Goal: Task Accomplishment & Management: Manage account settings

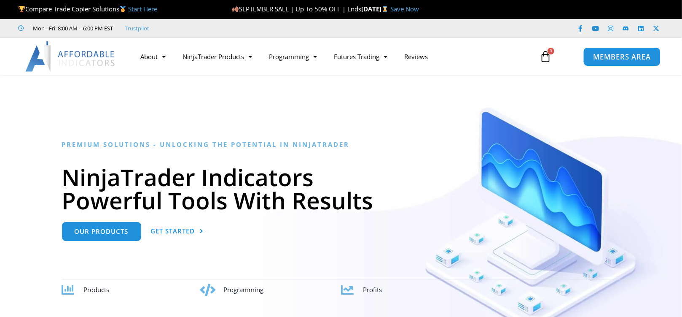
click at [607, 60] on span "MEMBERS AREA" at bounding box center [622, 56] width 58 height 7
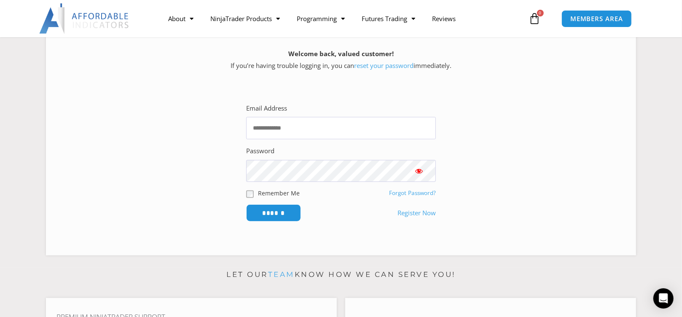
scroll to position [169, 0]
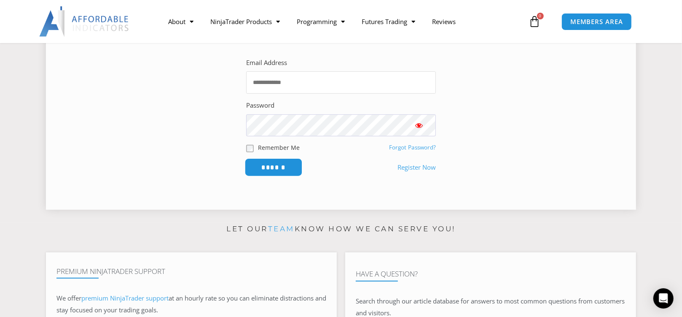
type input "**********"
click at [279, 170] on input "******" at bounding box center [274, 167] width 58 height 18
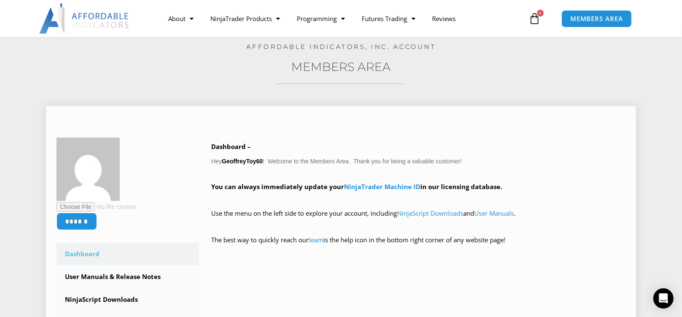
scroll to position [42, 0]
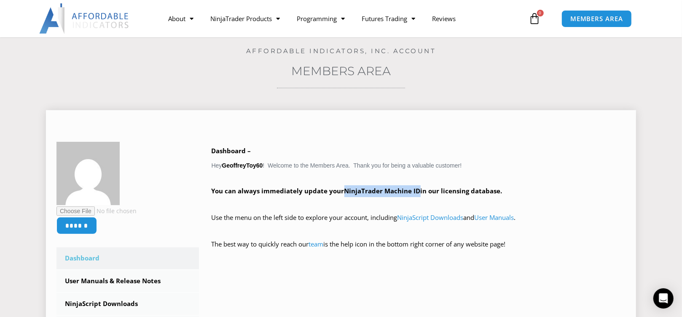
drag, startPoint x: 342, startPoint y: 189, endPoint x: 414, endPoint y: 189, distance: 71.3
click at [418, 189] on strong "You can always immediately update your NinjaTrader Machine ID in our licensing …" at bounding box center [357, 190] width 291 height 8
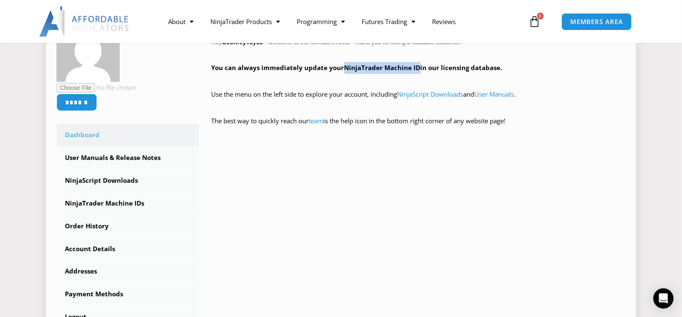
scroll to position [211, 0]
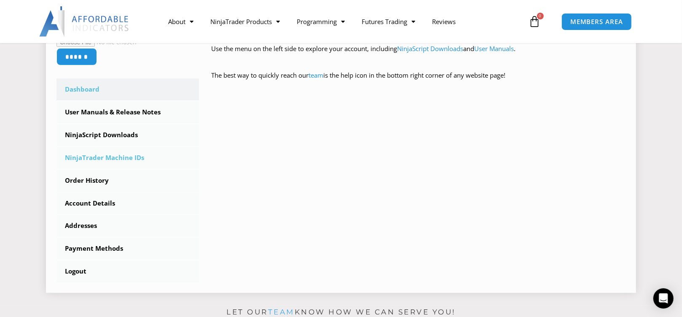
click at [134, 159] on link "NinjaTrader Machine IDs" at bounding box center [128, 158] width 143 height 22
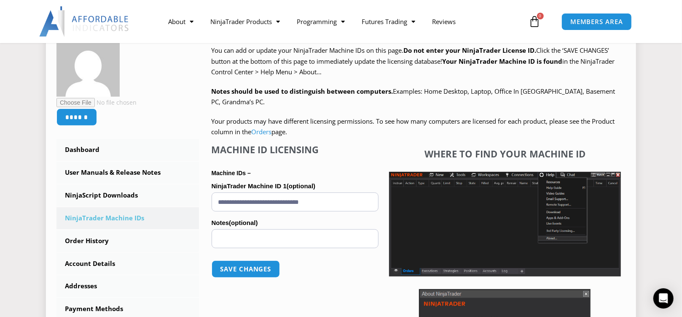
scroll to position [169, 0]
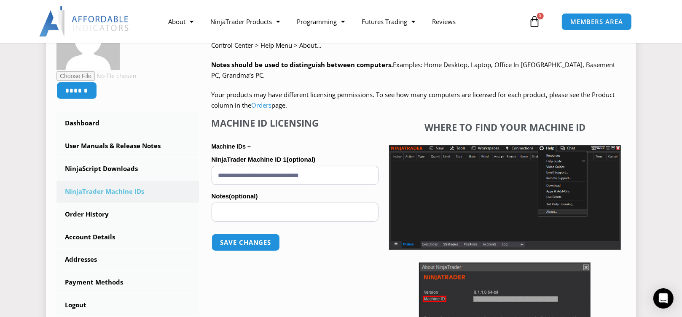
click at [340, 175] on input "**********" at bounding box center [295, 175] width 167 height 19
type input "*"
paste input "**********"
type input "**********"
click at [242, 242] on button "Save changes" at bounding box center [246, 242] width 72 height 18
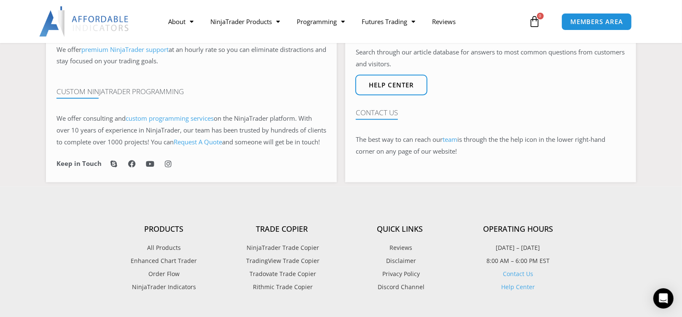
scroll to position [689, 0]
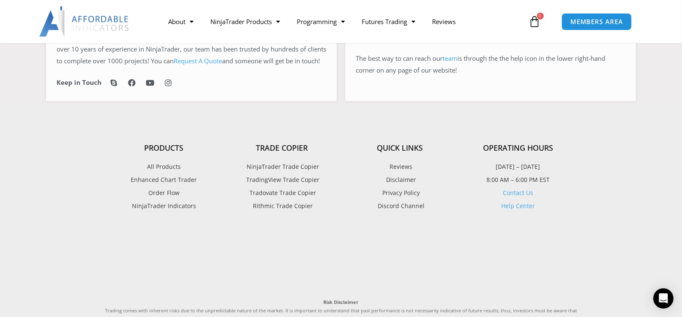
click at [518, 197] on link "Contact Us" at bounding box center [518, 193] width 30 height 8
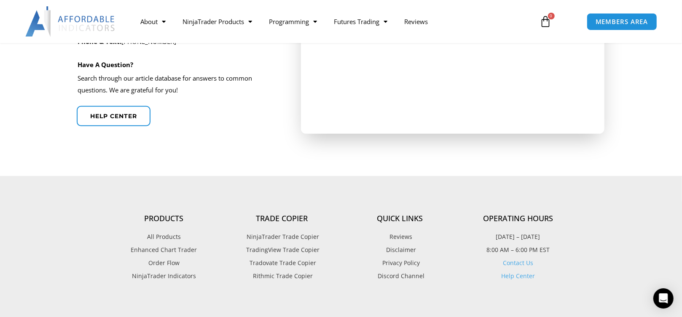
scroll to position [337, 0]
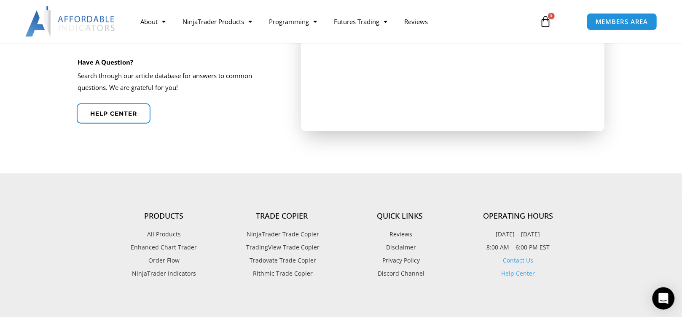
click at [664, 301] on icon "Open Intercom Messenger" at bounding box center [663, 298] width 11 height 11
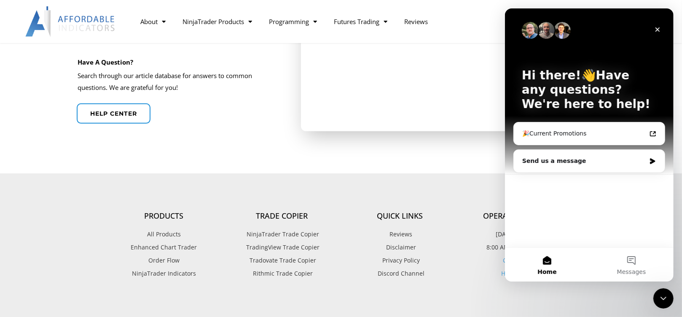
scroll to position [0, 0]
click at [559, 162] on div "Send us a message" at bounding box center [584, 160] width 124 height 9
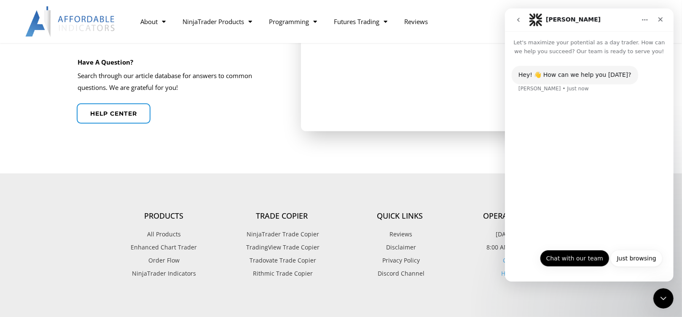
click at [565, 258] on button "Chat with our team" at bounding box center [575, 258] width 70 height 17
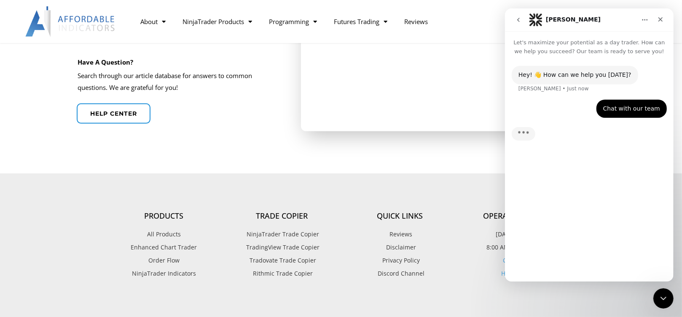
click at [568, 235] on div "Hey! 👋 How can we help you today? Solomon • Just now Chat with our team Geoffre…" at bounding box center [589, 165] width 169 height 218
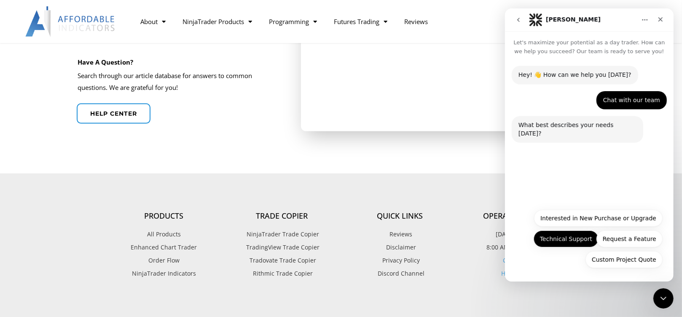
click at [574, 243] on button "Technical Support" at bounding box center [565, 238] width 65 height 17
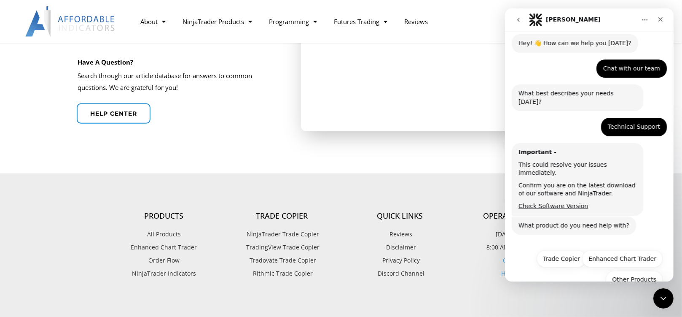
scroll to position [35, 0]
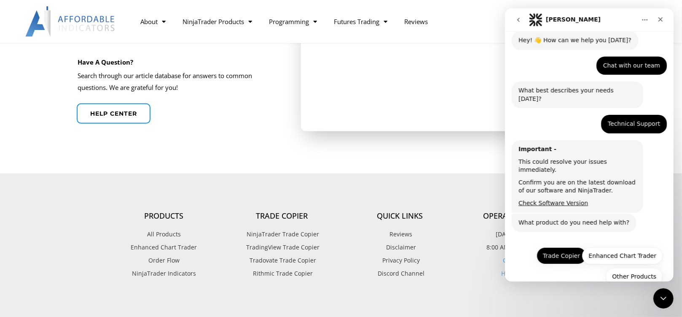
click at [554, 247] on button "Trade Copier" at bounding box center [561, 255] width 50 height 17
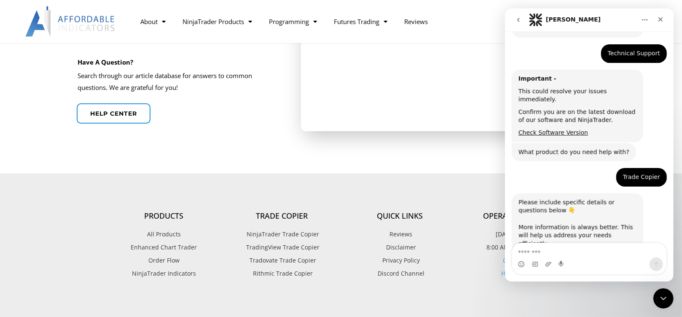
scroll to position [107, 0]
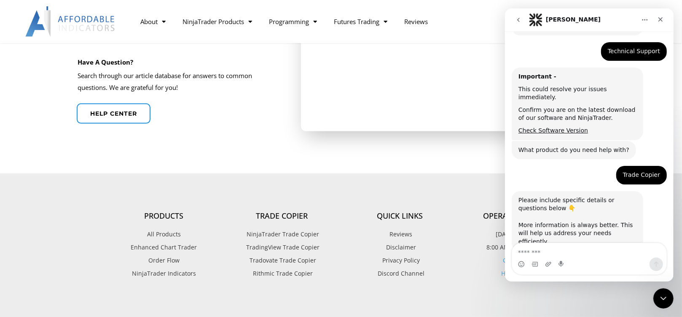
click at [553, 251] on textarea "Message…" at bounding box center [589, 250] width 154 height 14
type textarea "**********"
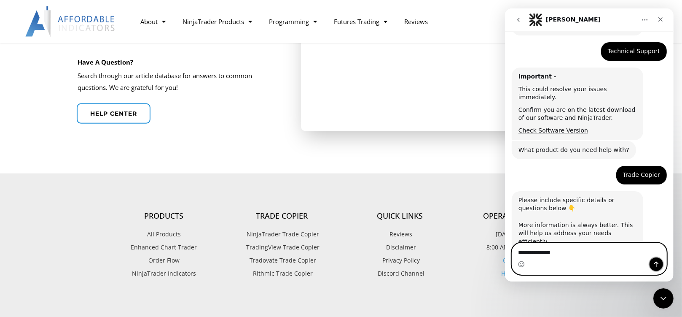
click at [656, 264] on icon "Send a message…" at bounding box center [656, 263] width 5 height 5
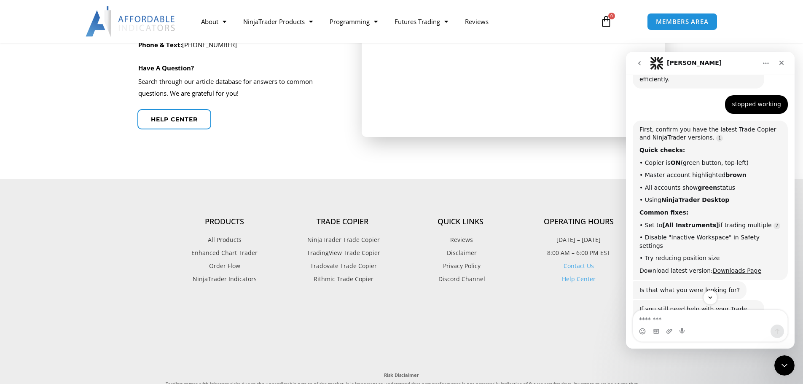
scroll to position [328, 0]
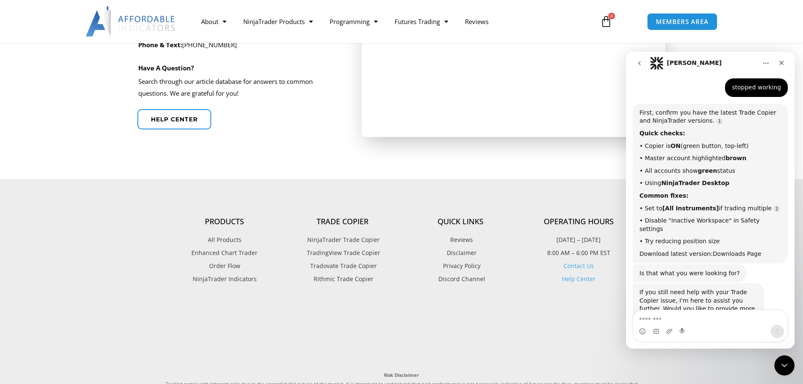
click at [682, 250] on link "Downloads Page" at bounding box center [737, 253] width 48 height 7
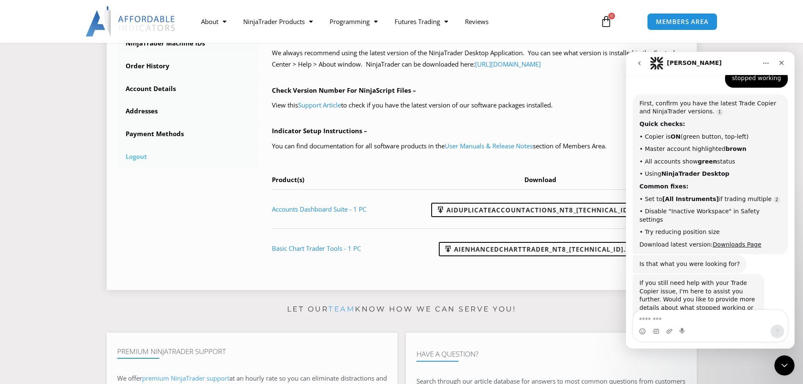
scroll to position [337, 0]
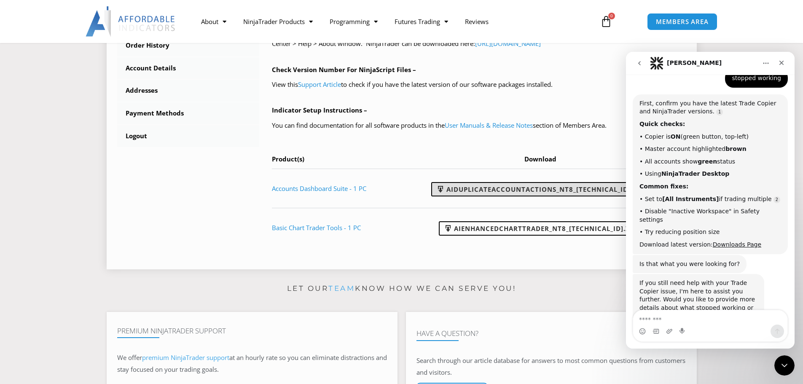
click at [507, 189] on link "AIDuplicateAccountActions_NT8_25.9.10.1.zip" at bounding box center [540, 189] width 218 height 14
click at [783, 65] on icon "Close" at bounding box center [781, 62] width 7 height 7
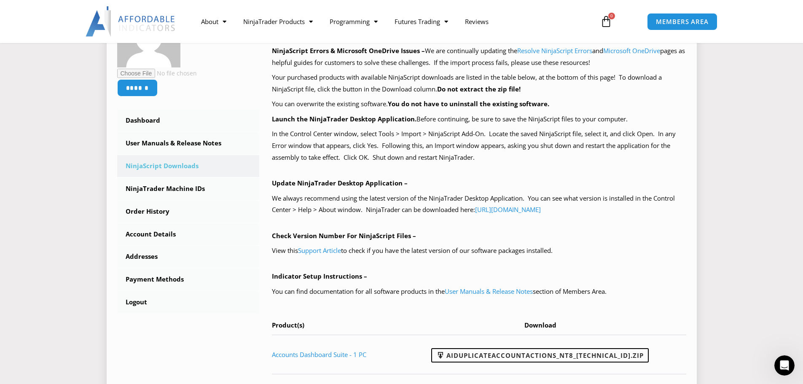
scroll to position [211, 0]
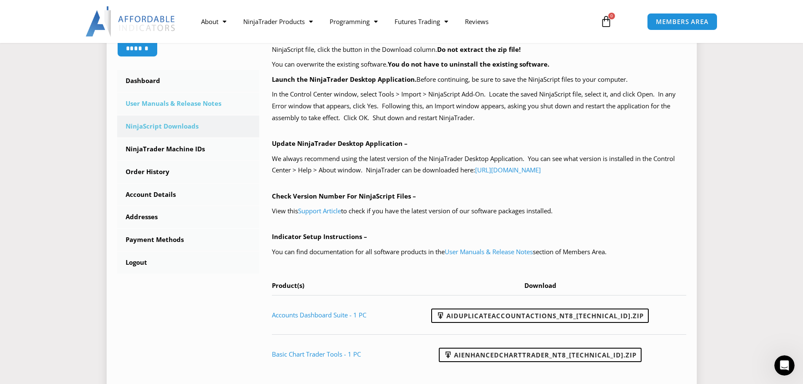
click at [165, 103] on link "User Manuals & Release Notes" at bounding box center [188, 104] width 143 height 22
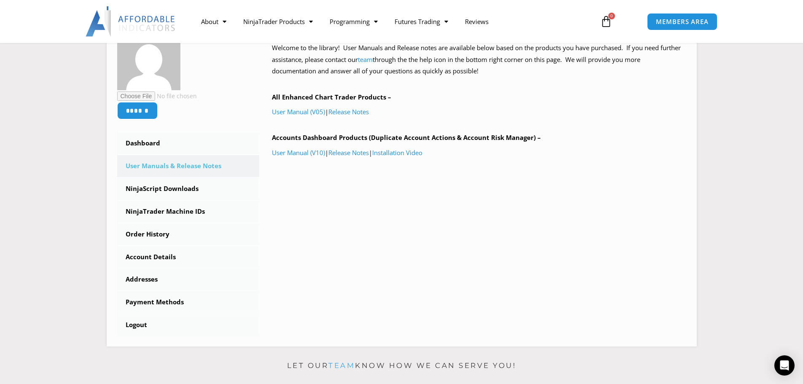
scroll to position [169, 0]
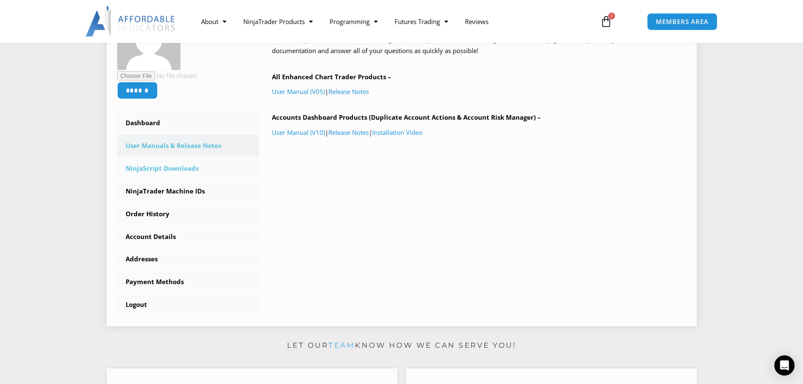
click at [191, 171] on link "NinjaScript Downloads" at bounding box center [188, 169] width 143 height 22
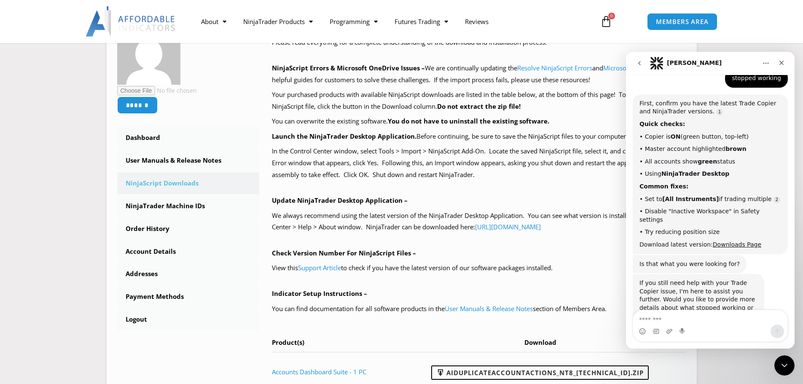
scroll to position [169, 0]
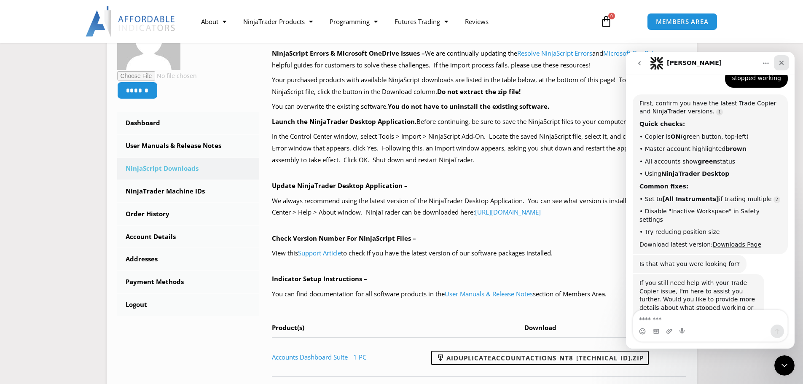
click at [781, 62] on icon "Close" at bounding box center [782, 63] width 5 height 5
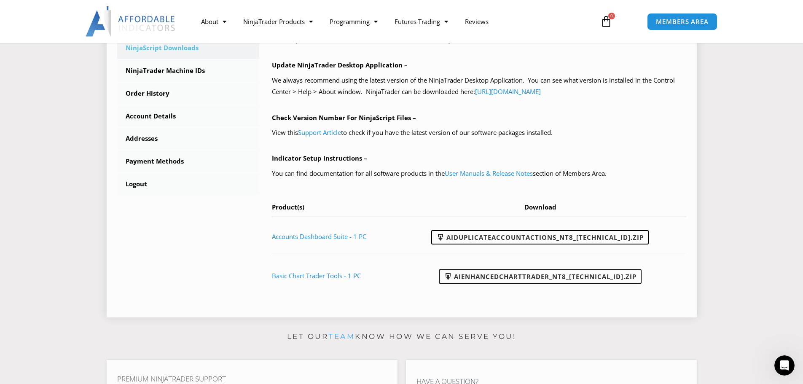
scroll to position [295, 0]
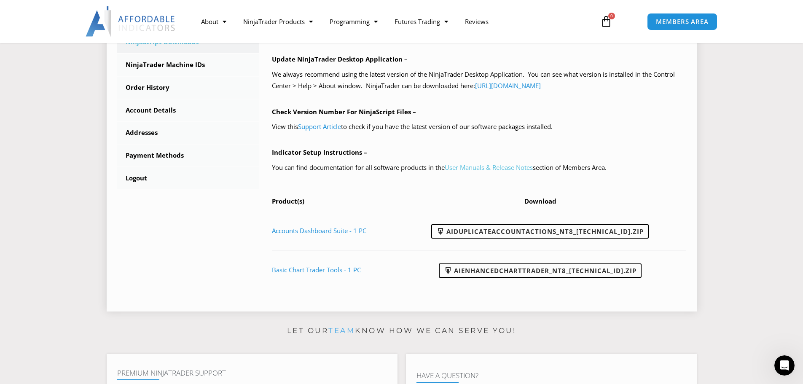
click at [505, 167] on link "User Manuals & Release Notes" at bounding box center [489, 167] width 88 height 8
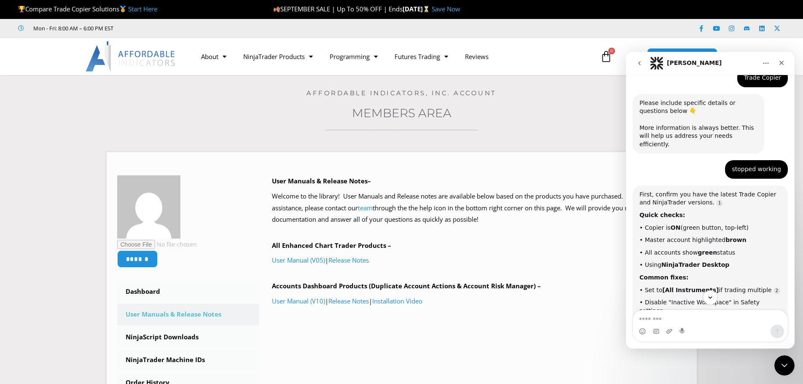
scroll to position [339, 0]
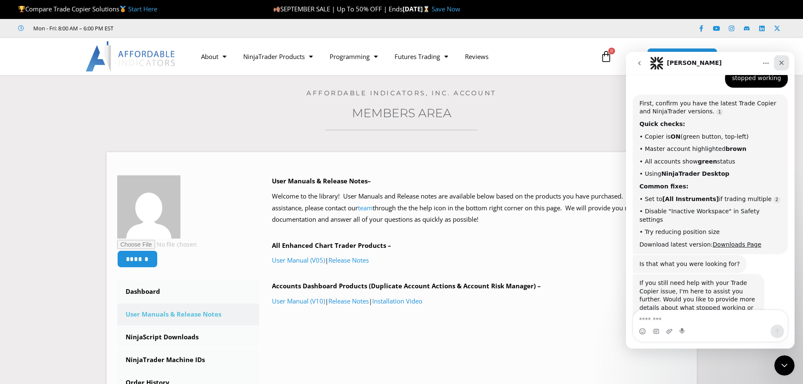
click at [784, 66] on icon "Close" at bounding box center [781, 62] width 7 height 7
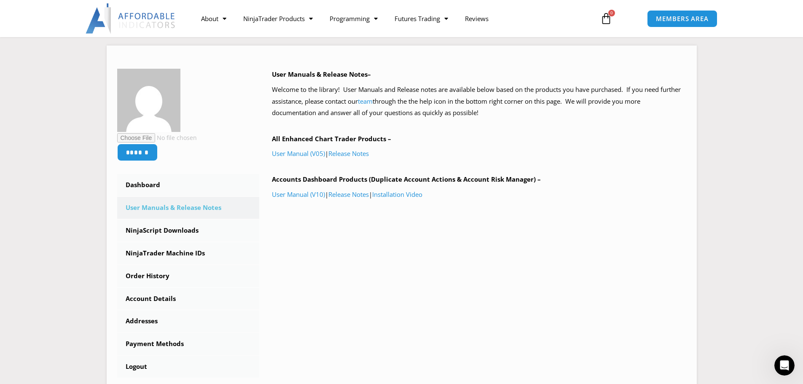
scroll to position [127, 0]
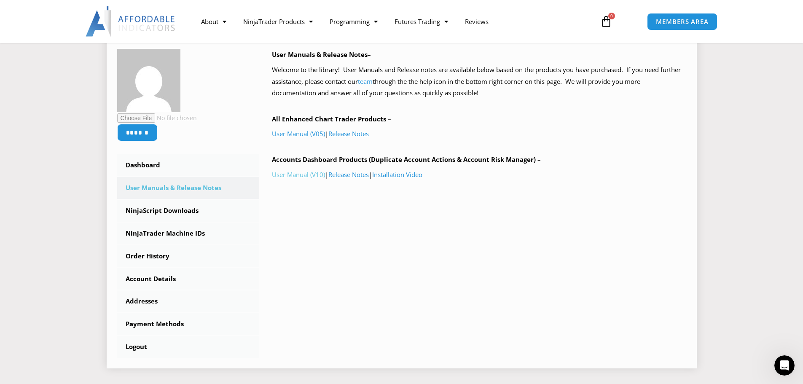
click at [309, 176] on link "User Manual (V10)" at bounding box center [298, 174] width 53 height 8
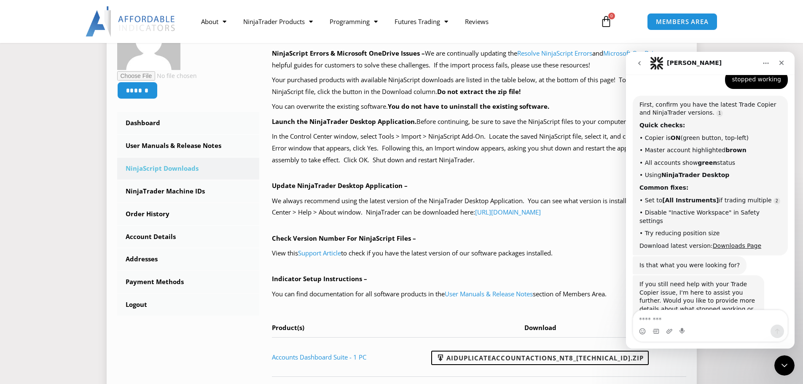
scroll to position [339, 0]
click at [781, 63] on icon "Close" at bounding box center [782, 63] width 5 height 5
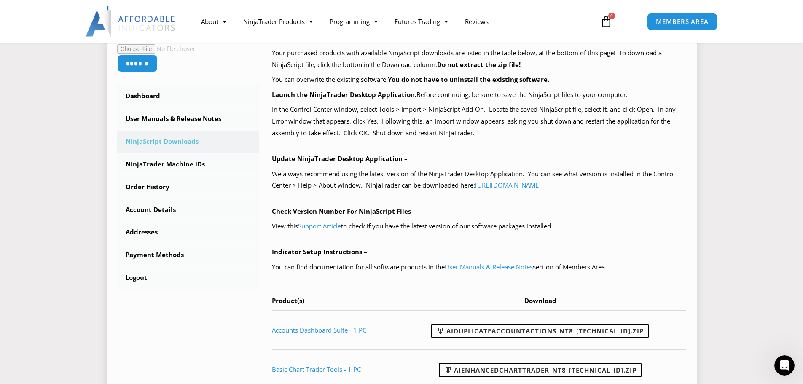
scroll to position [211, 0]
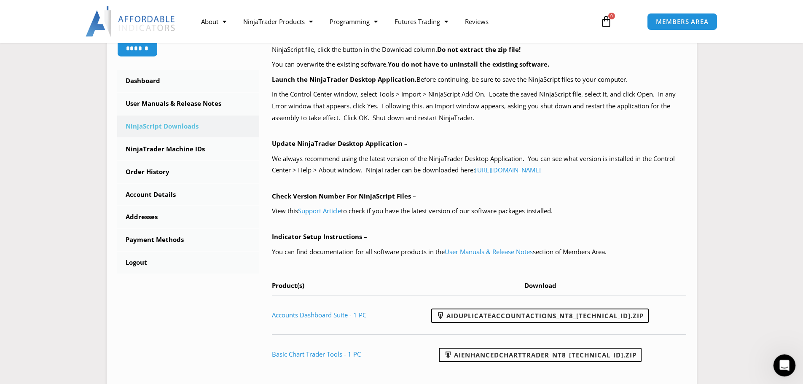
click at [781, 364] on icon "Open Intercom Messenger" at bounding box center [784, 365] width 14 height 14
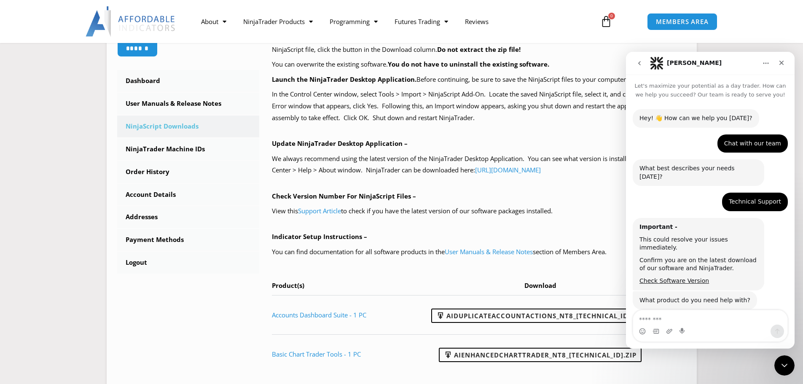
scroll to position [339, 0]
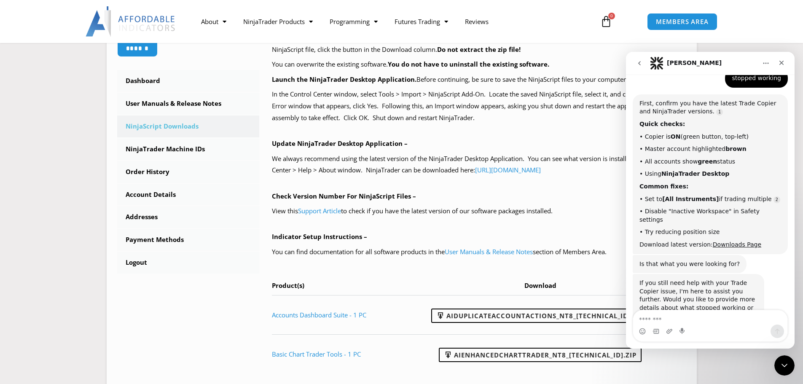
click at [664, 321] on textarea "Message…" at bounding box center [710, 317] width 154 height 14
type textarea "**********"
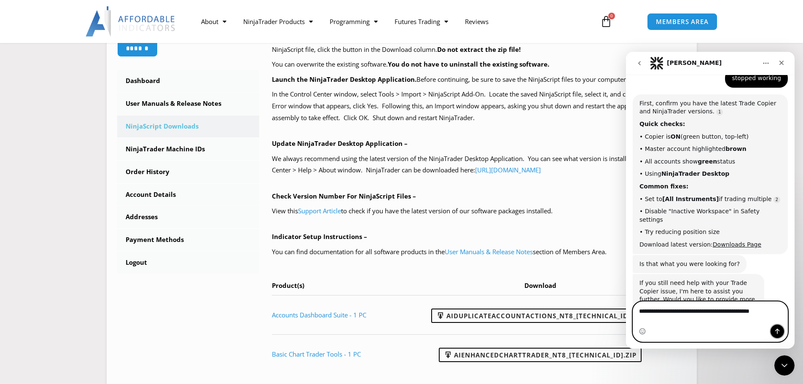
click at [778, 334] on icon "Send a message…" at bounding box center [777, 331] width 7 height 7
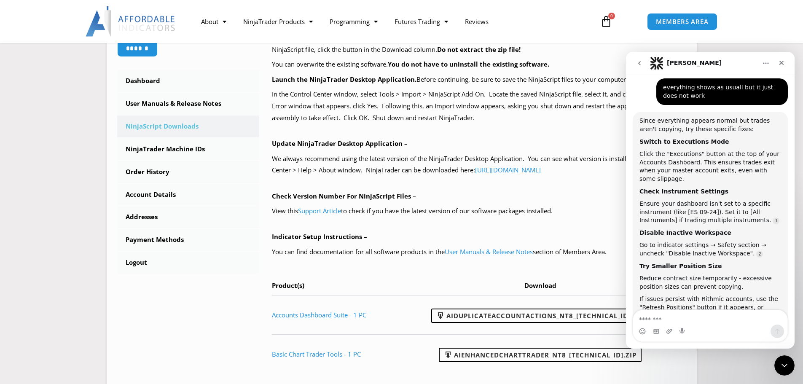
scroll to position [603, 0]
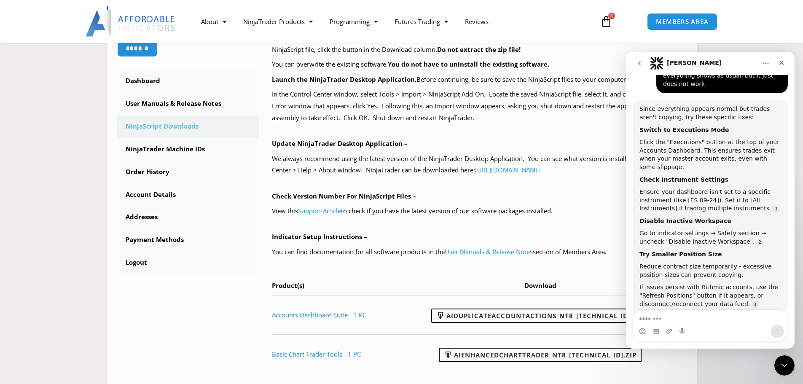
click at [756, 314] on div "Is that what you were looking for? Solomon • 3m ago" at bounding box center [710, 332] width 155 height 37
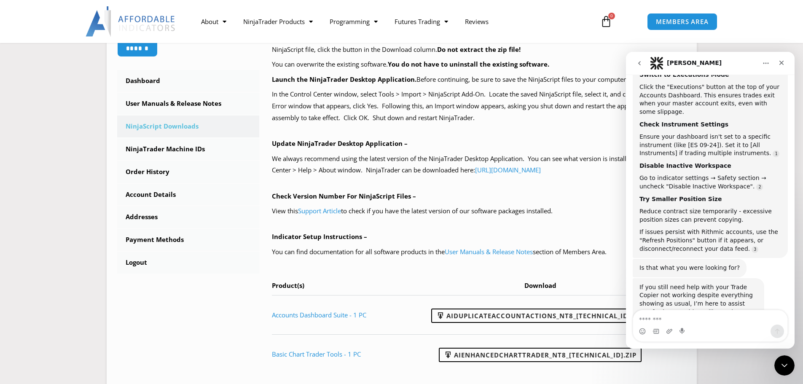
scroll to position [663, 0]
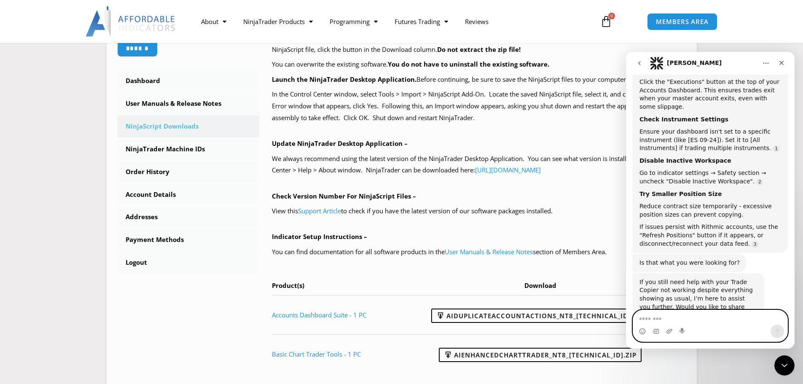
click at [658, 318] on textarea "Message…" at bounding box center [710, 317] width 154 height 14
click at [659, 318] on textarea "Message…" at bounding box center [710, 317] width 154 height 14
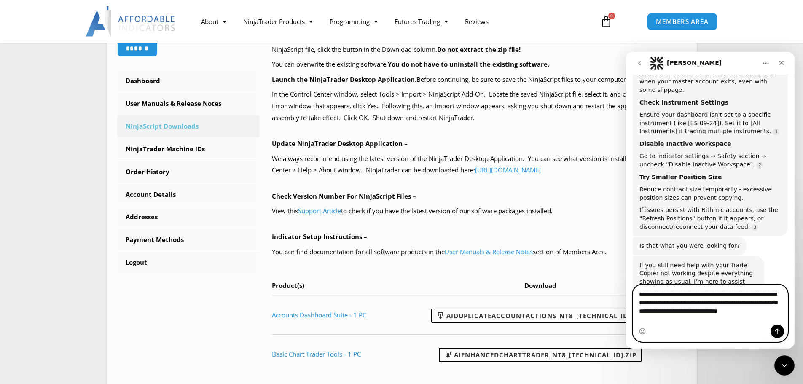
scroll to position [689, 0]
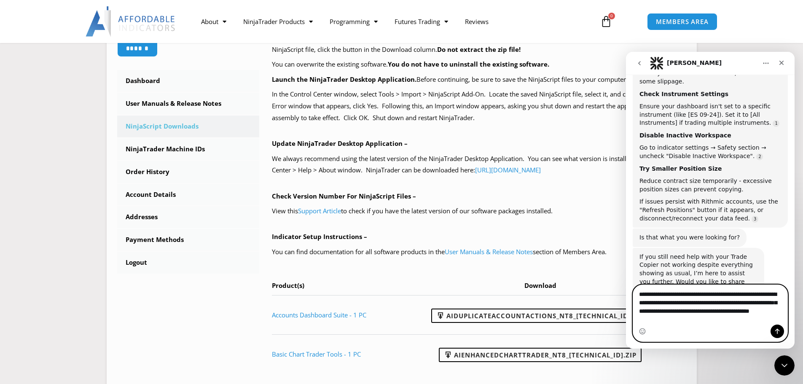
type textarea "**********"
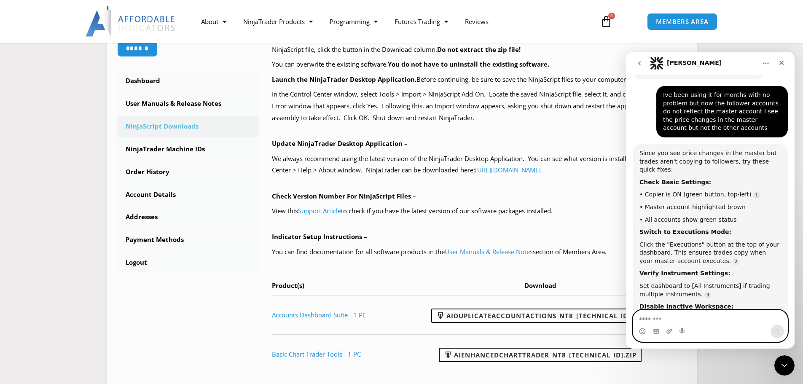
scroll to position [941, 0]
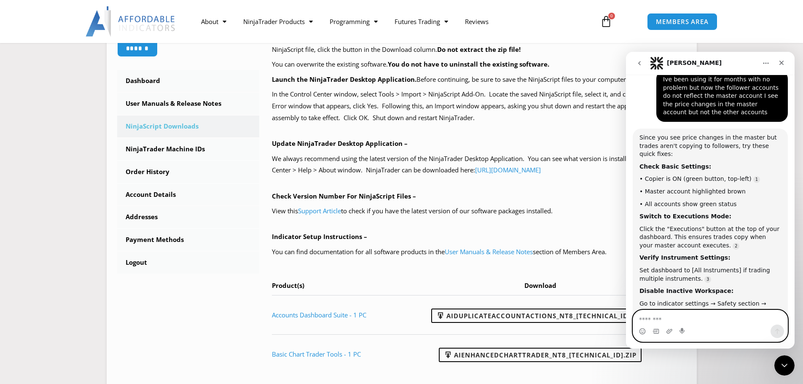
click at [649, 320] on textarea "Message…" at bounding box center [710, 317] width 154 height 14
type textarea "**********"
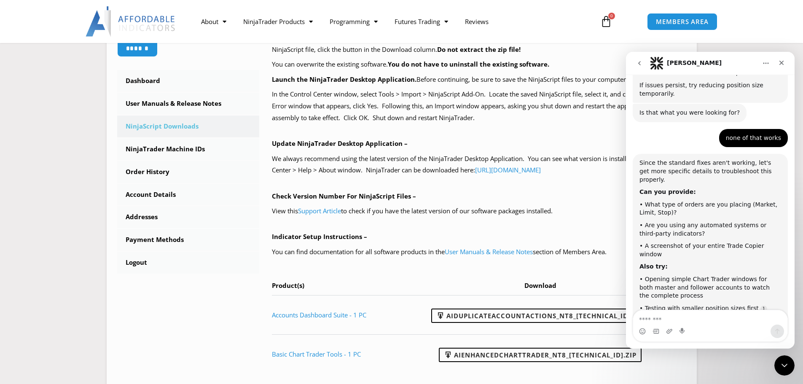
scroll to position [1197, 0]
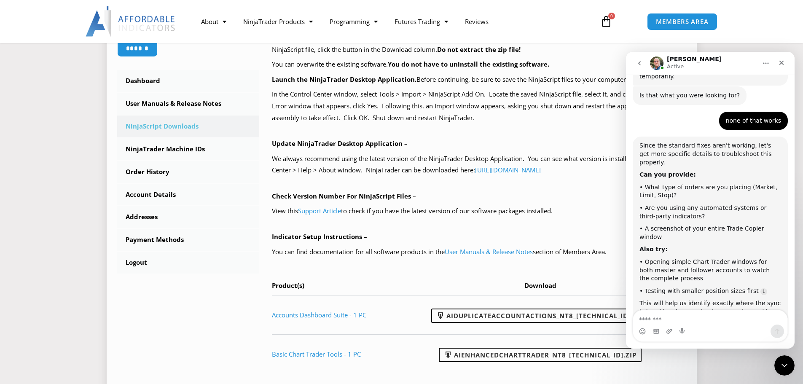
click at [508, 381] on div "NinjaScript Download & Installation – Please read everything for a complete und…" at bounding box center [472, 175] width 427 height 421
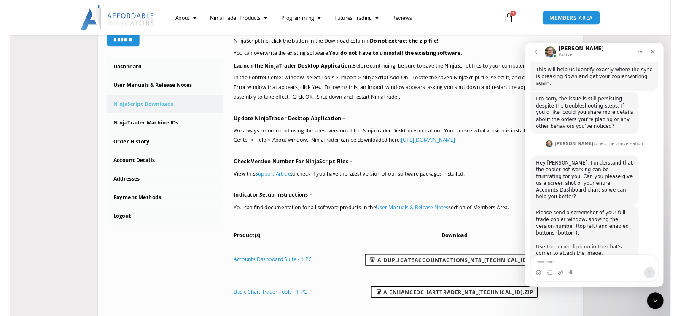
scroll to position [1417, 0]
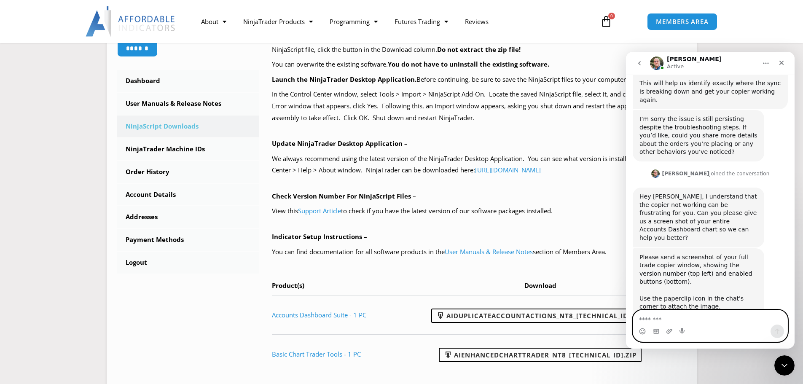
click at [675, 318] on textarea "Message…" at bounding box center [710, 317] width 154 height 14
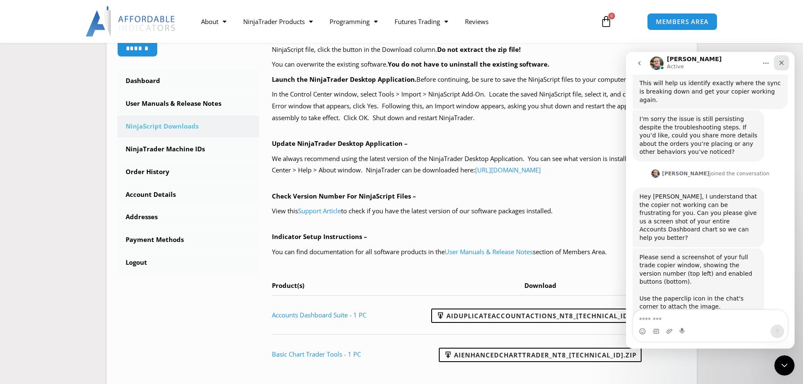
click at [783, 62] on icon "Close" at bounding box center [781, 62] width 7 height 7
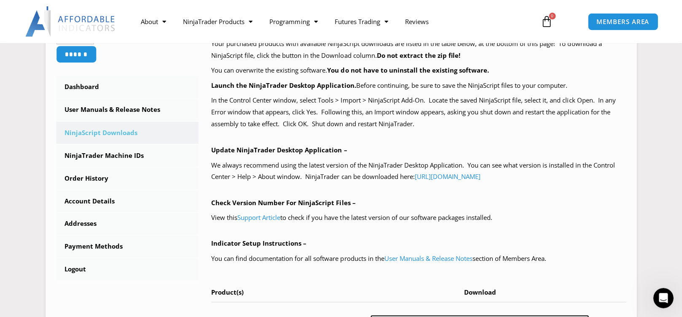
scroll to position [1, 0]
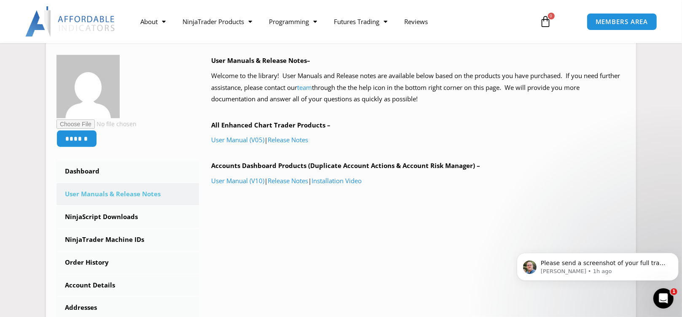
scroll to position [1154, 0]
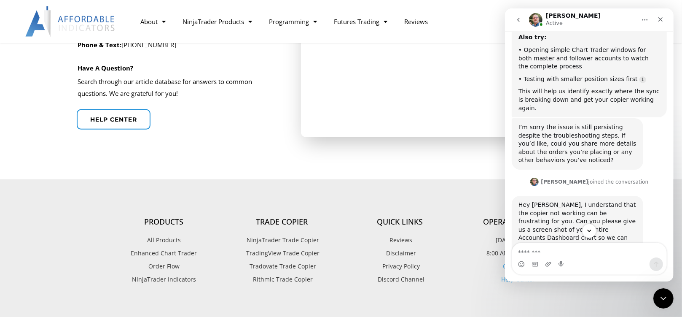
scroll to position [1449, 0]
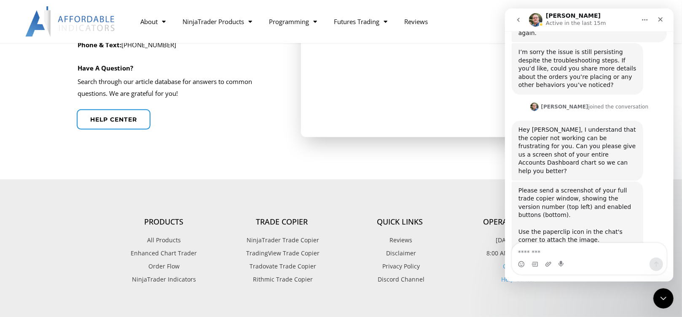
click at [111, 253] on link "Enhanced Chart Trader" at bounding box center [164, 253] width 118 height 11
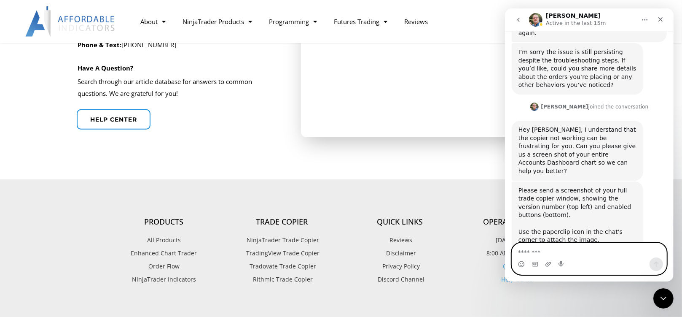
click at [546, 251] on textarea "Message…" at bounding box center [589, 250] width 154 height 14
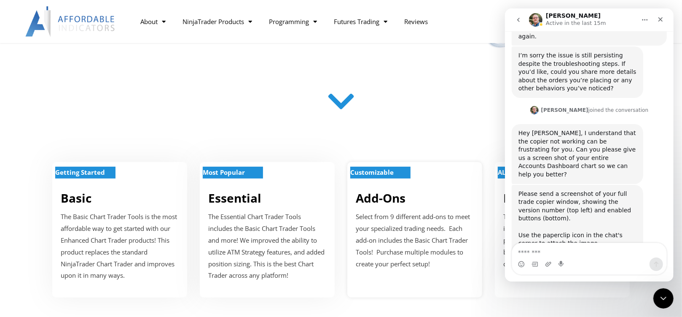
scroll to position [1441, 0]
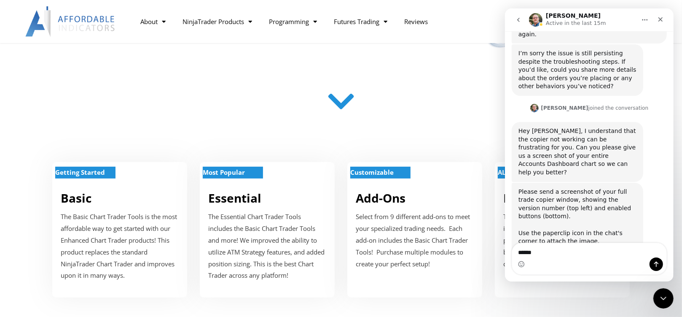
type textarea "*******"
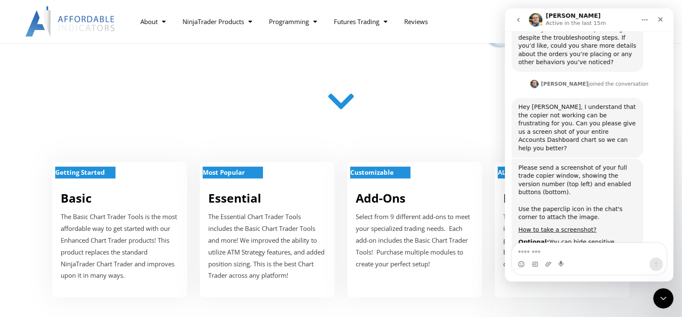
scroll to position [1466, 0]
type textarea "**********"
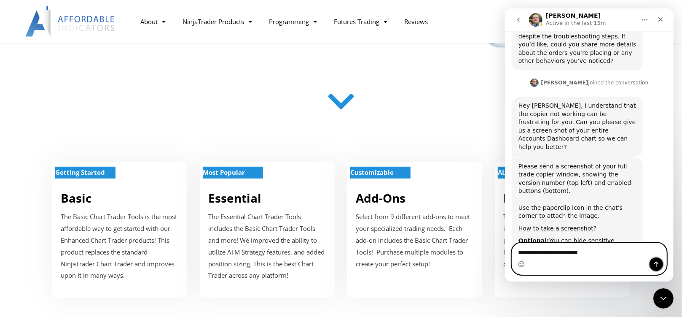
click at [655, 263] on icon "Send a message…" at bounding box center [656, 263] width 5 height 5
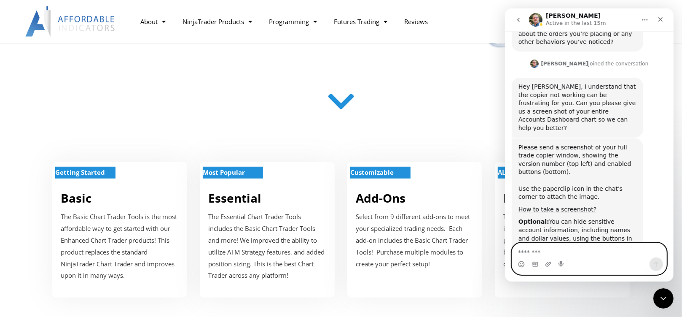
scroll to position [1485, 0]
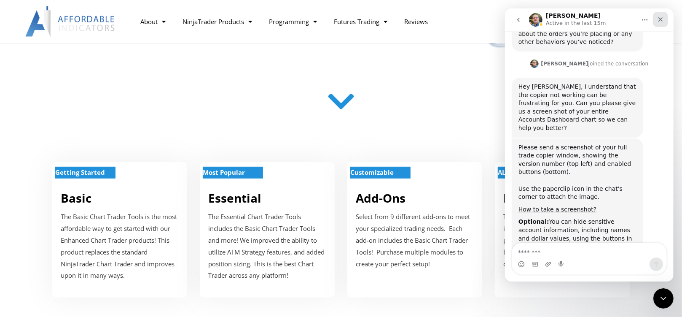
click at [660, 22] on icon "Close" at bounding box center [660, 19] width 7 height 7
